Goal: Task Accomplishment & Management: Use online tool/utility

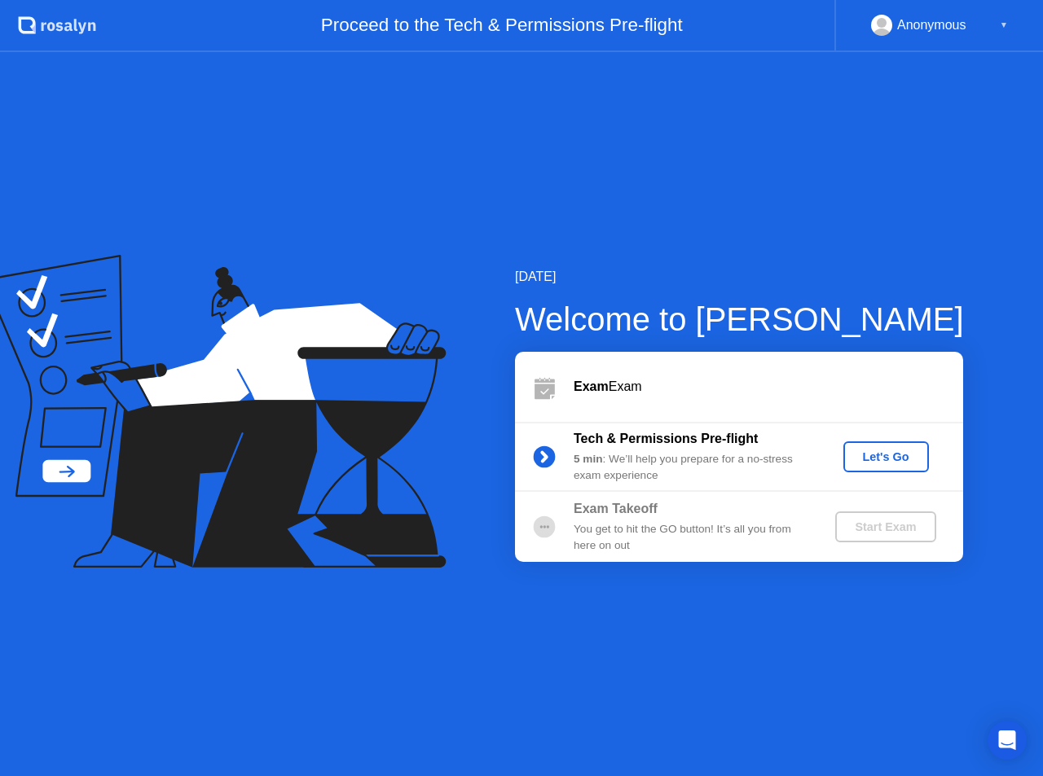
click at [882, 463] on div "Let's Go" at bounding box center [886, 456] width 72 height 13
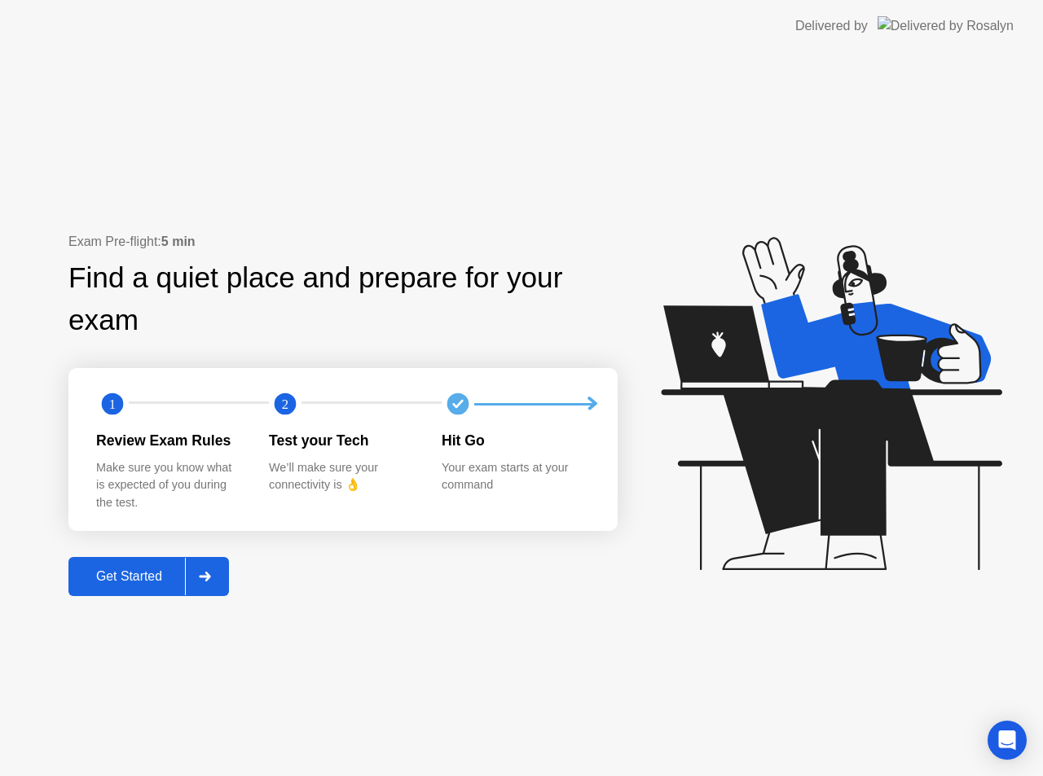
click at [143, 575] on div "Get Started" at bounding box center [129, 576] width 112 height 15
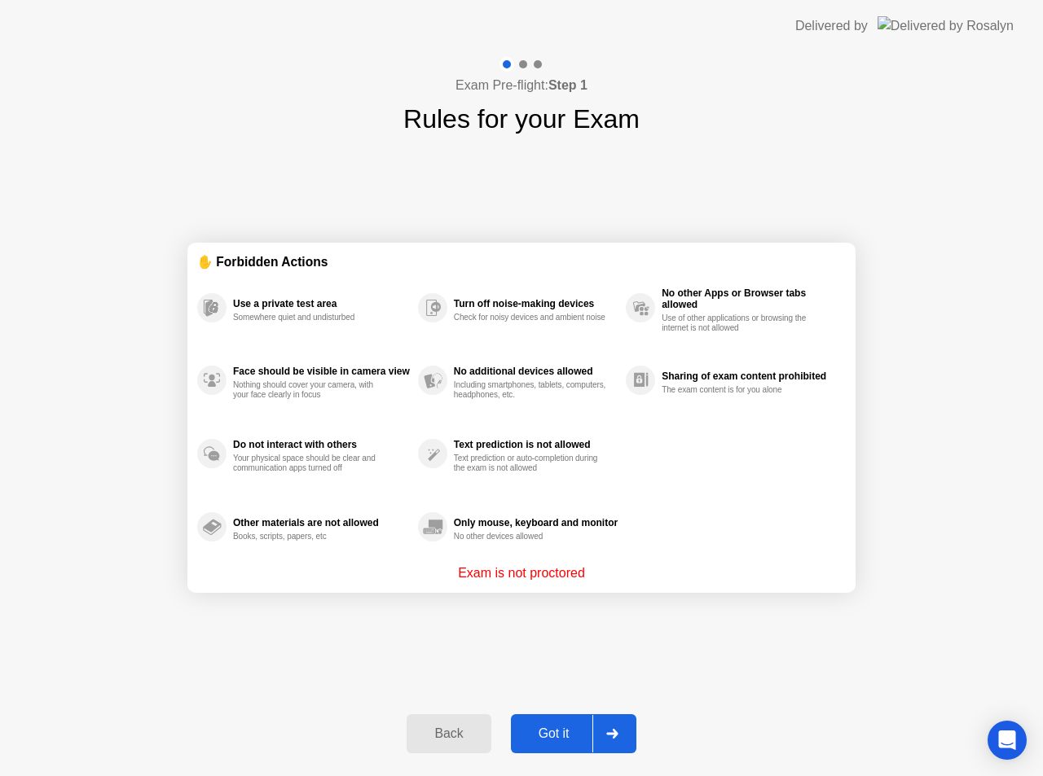
click at [564, 748] on button "Got it" at bounding box center [573, 733] width 125 height 39
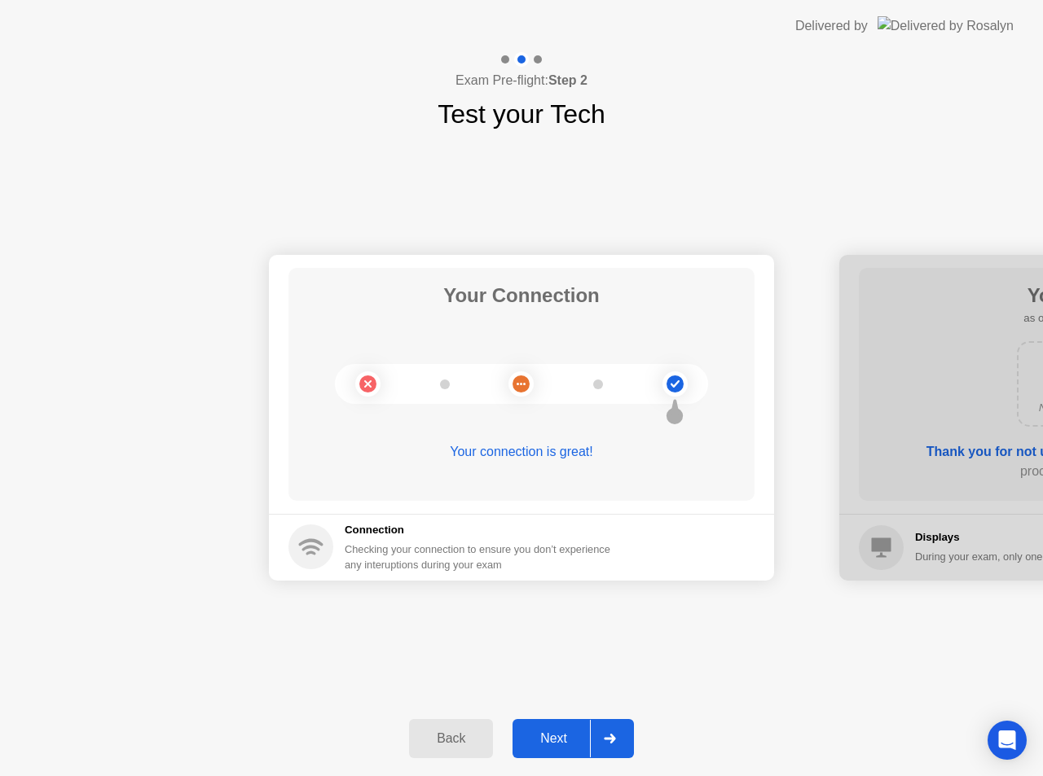
click at [569, 735] on div "Next" at bounding box center [553, 738] width 72 height 15
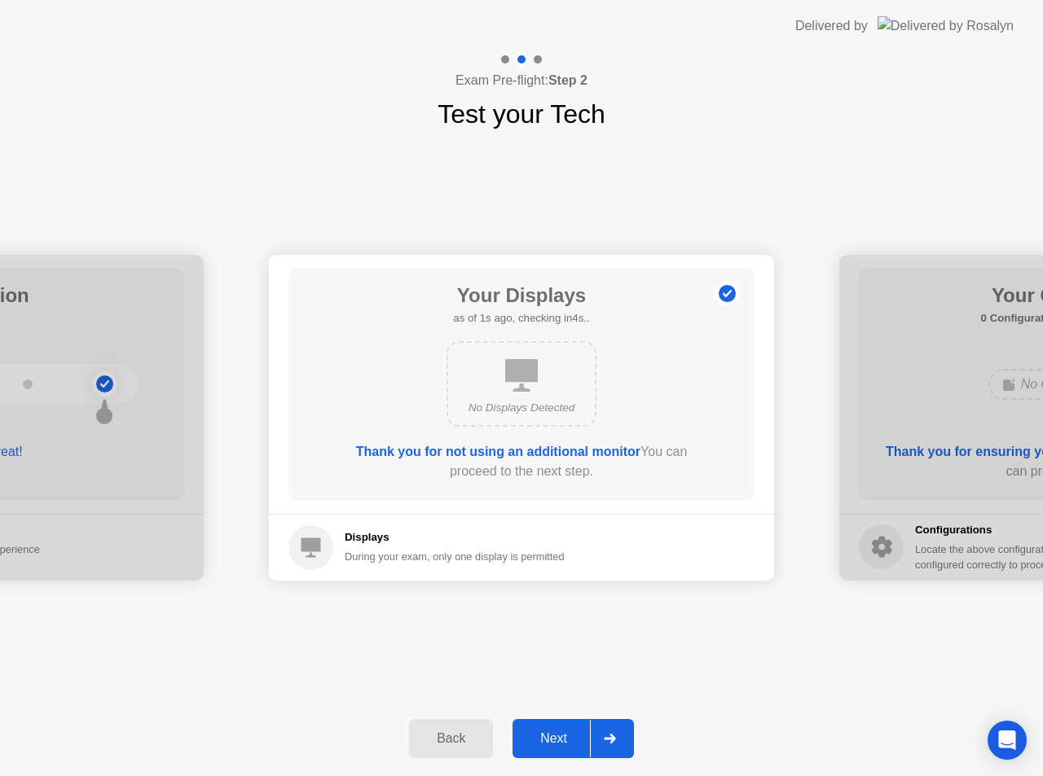
click at [547, 728] on button "Next" at bounding box center [572, 738] width 121 height 39
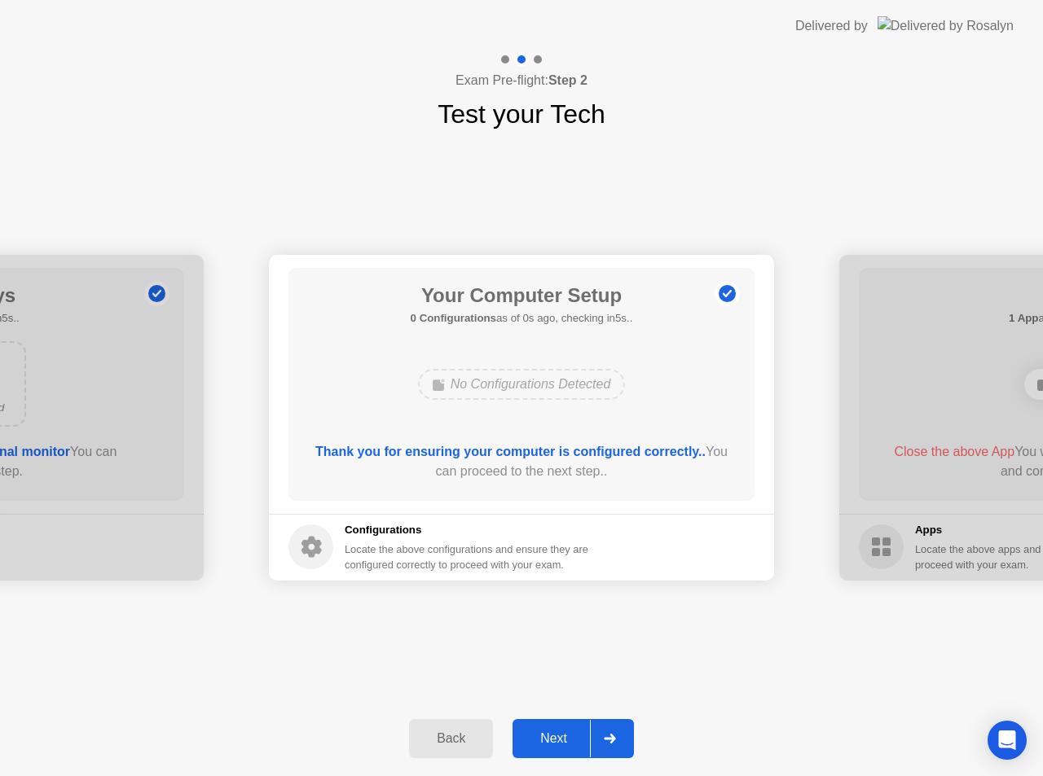
click at [547, 728] on button "Next" at bounding box center [572, 738] width 121 height 39
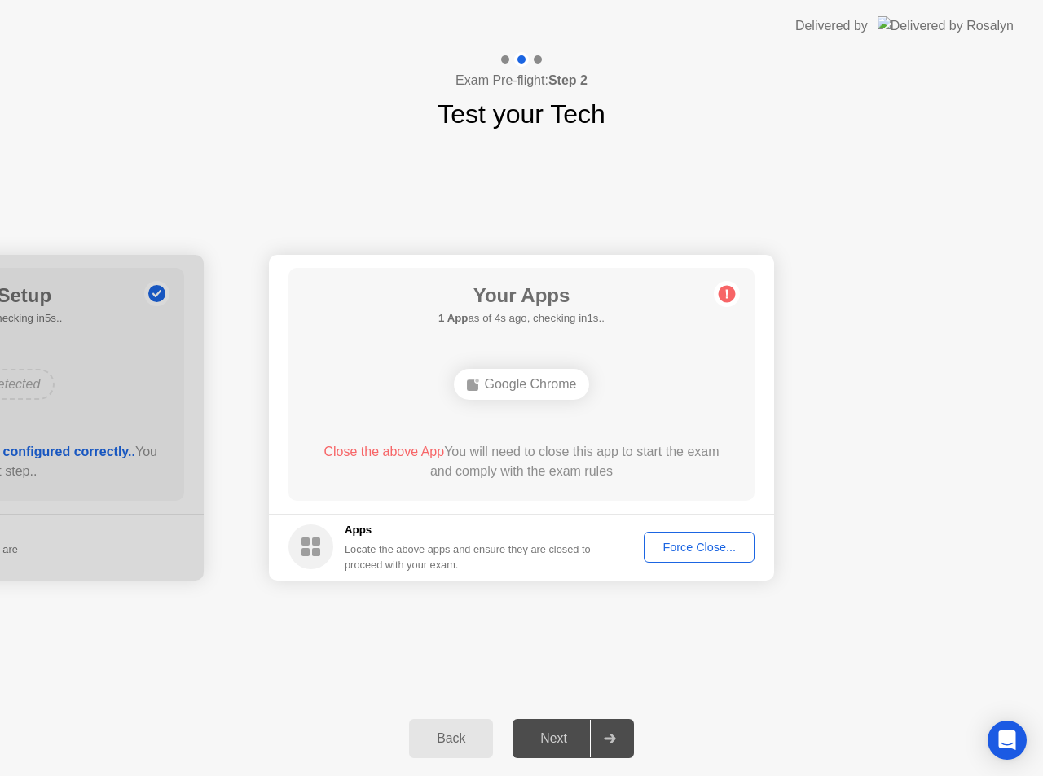
click at [566, 737] on div "Next" at bounding box center [553, 738] width 72 height 15
click at [550, 389] on div "Google Chrome" at bounding box center [522, 384] width 136 height 31
click at [719, 547] on div "Force Close..." at bounding box center [698, 547] width 99 height 13
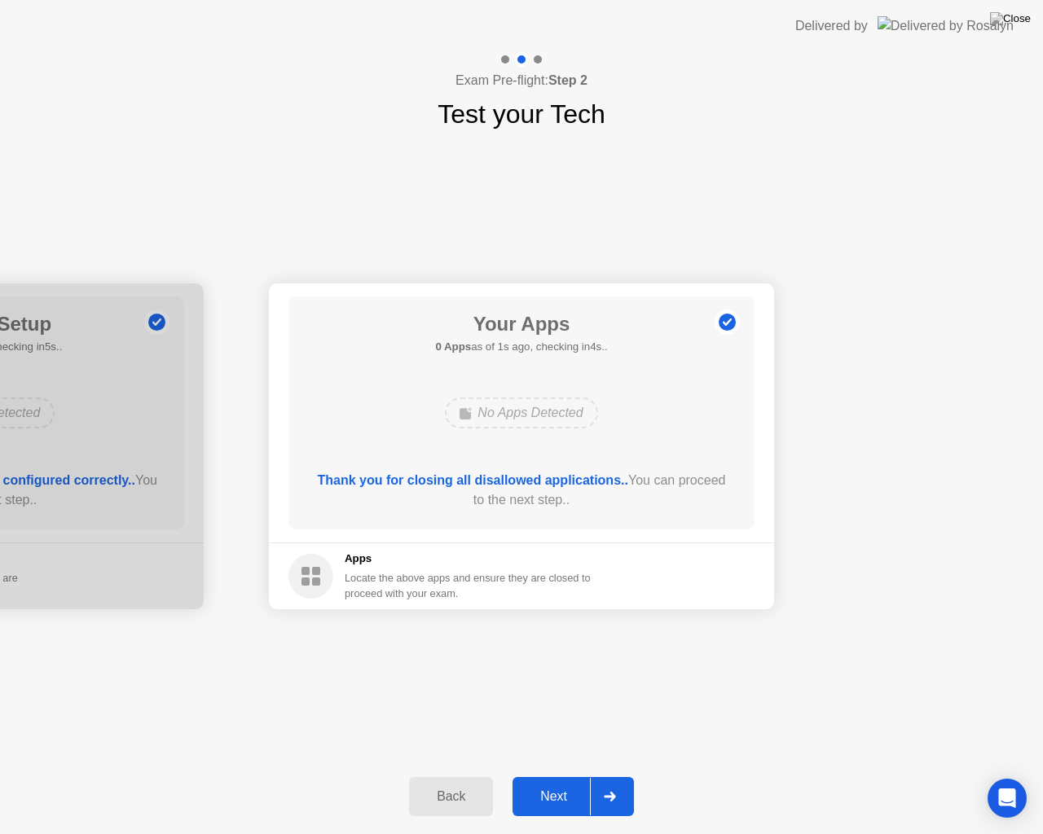
click at [585, 775] on div "Next" at bounding box center [553, 796] width 72 height 15
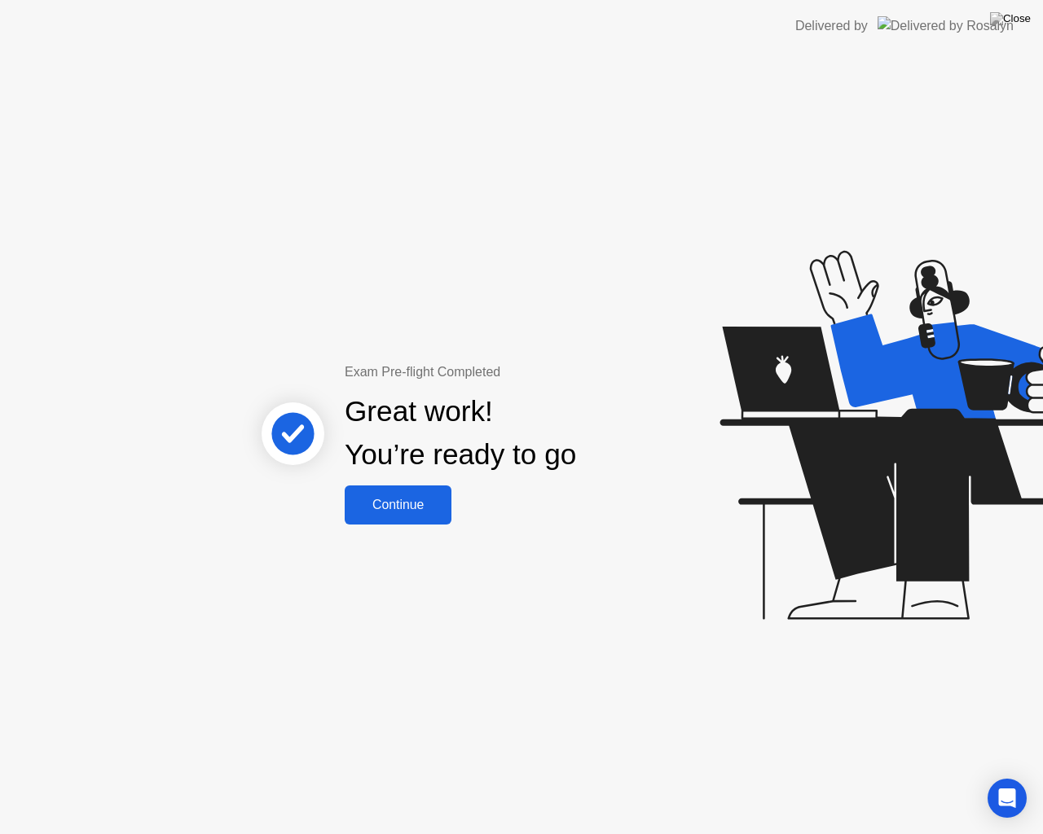
click at [388, 508] on div "Continue" at bounding box center [397, 505] width 97 height 15
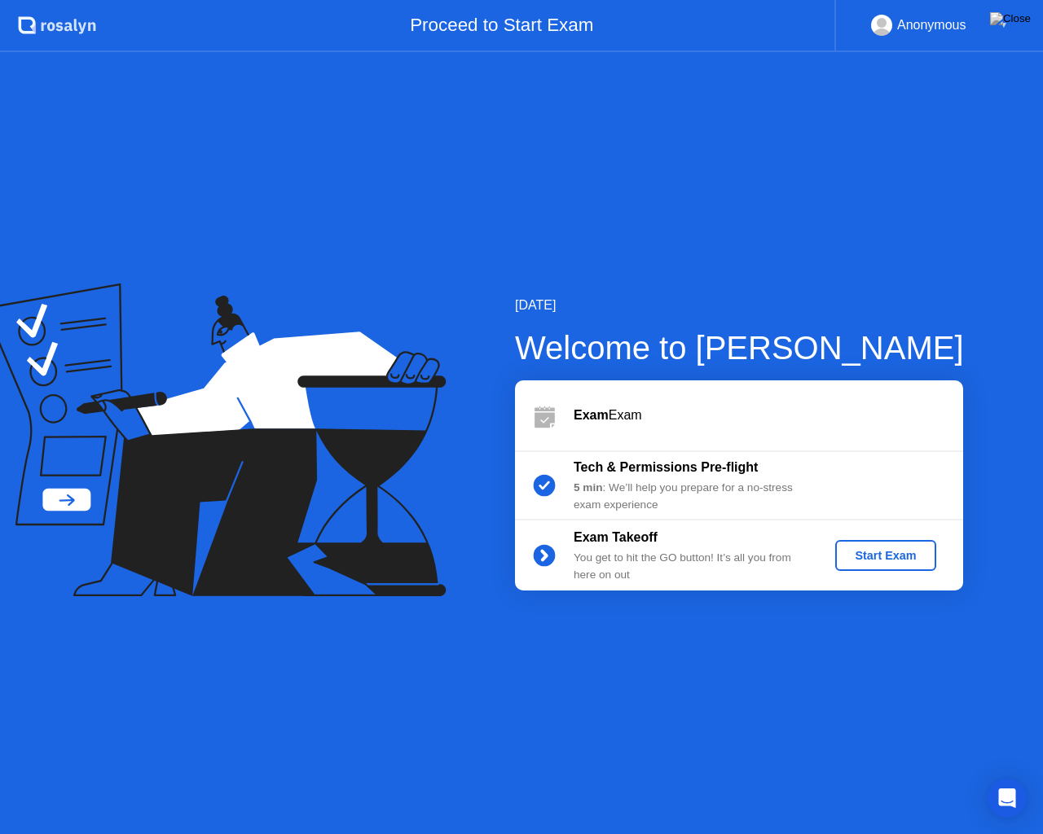
click at [887, 551] on div "Start Exam" at bounding box center [884, 555] width 87 height 13
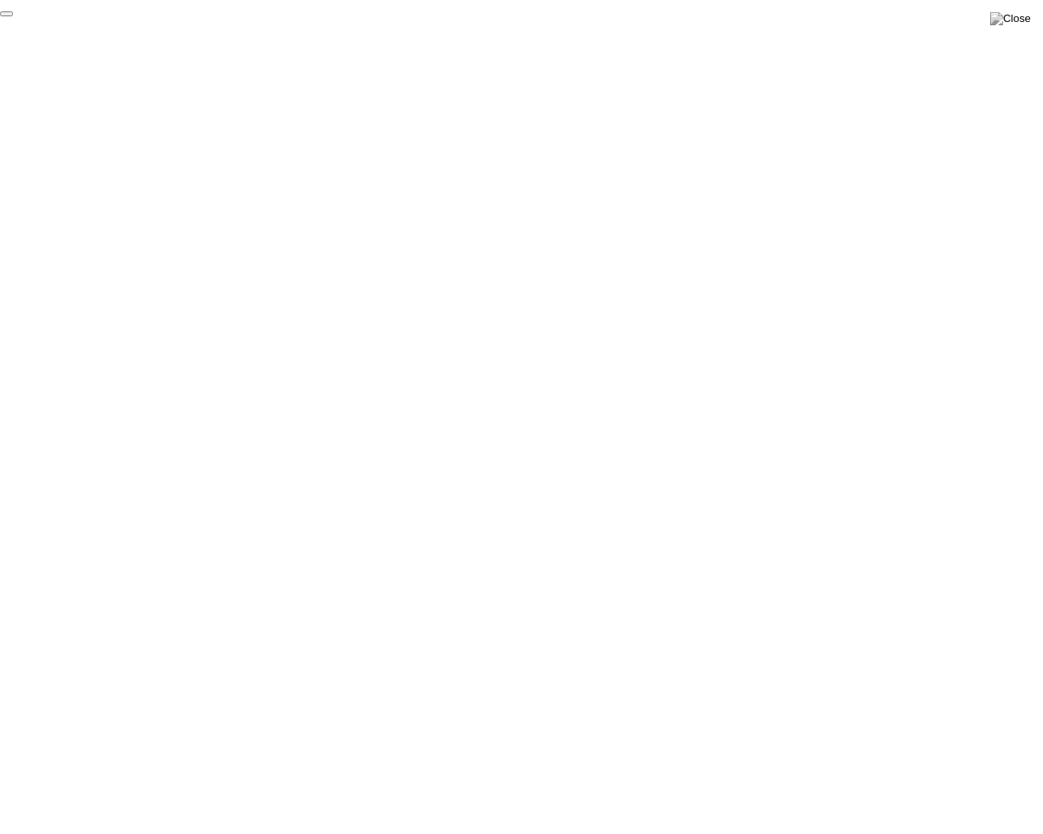
click div "End Proctoring Session"
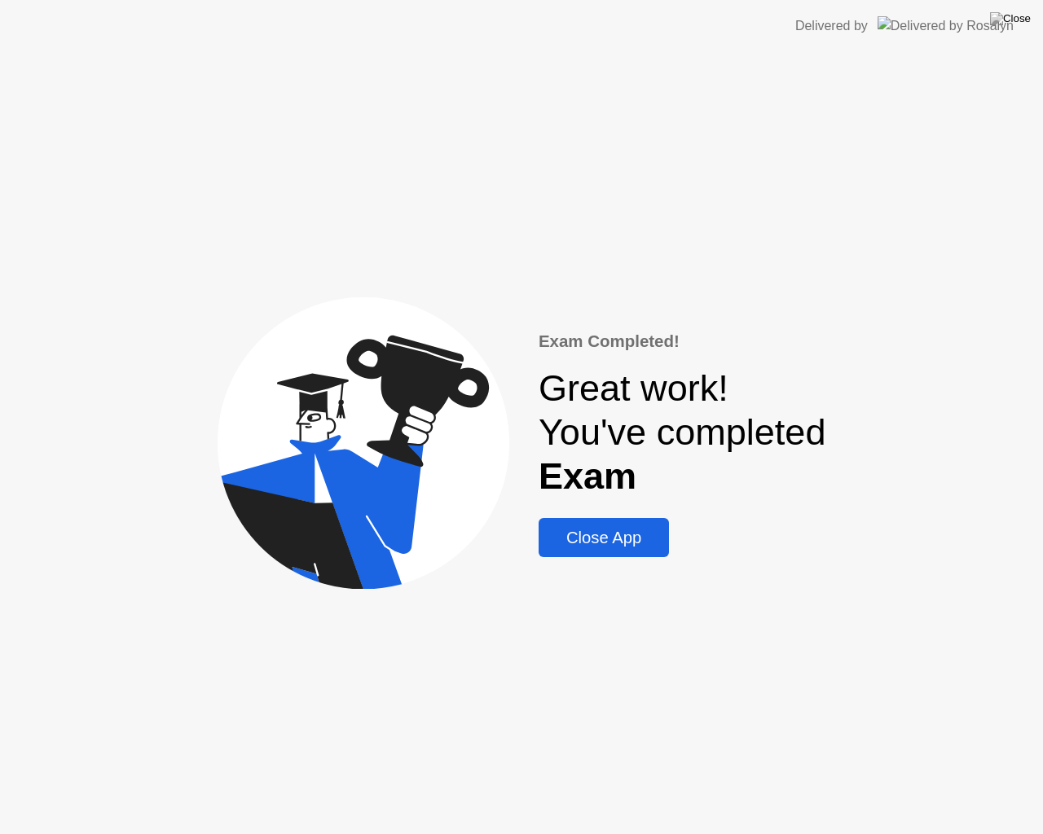
click at [579, 523] on button "Close App" at bounding box center [603, 537] width 130 height 39
